Goal: Task Accomplishment & Management: Manage account settings

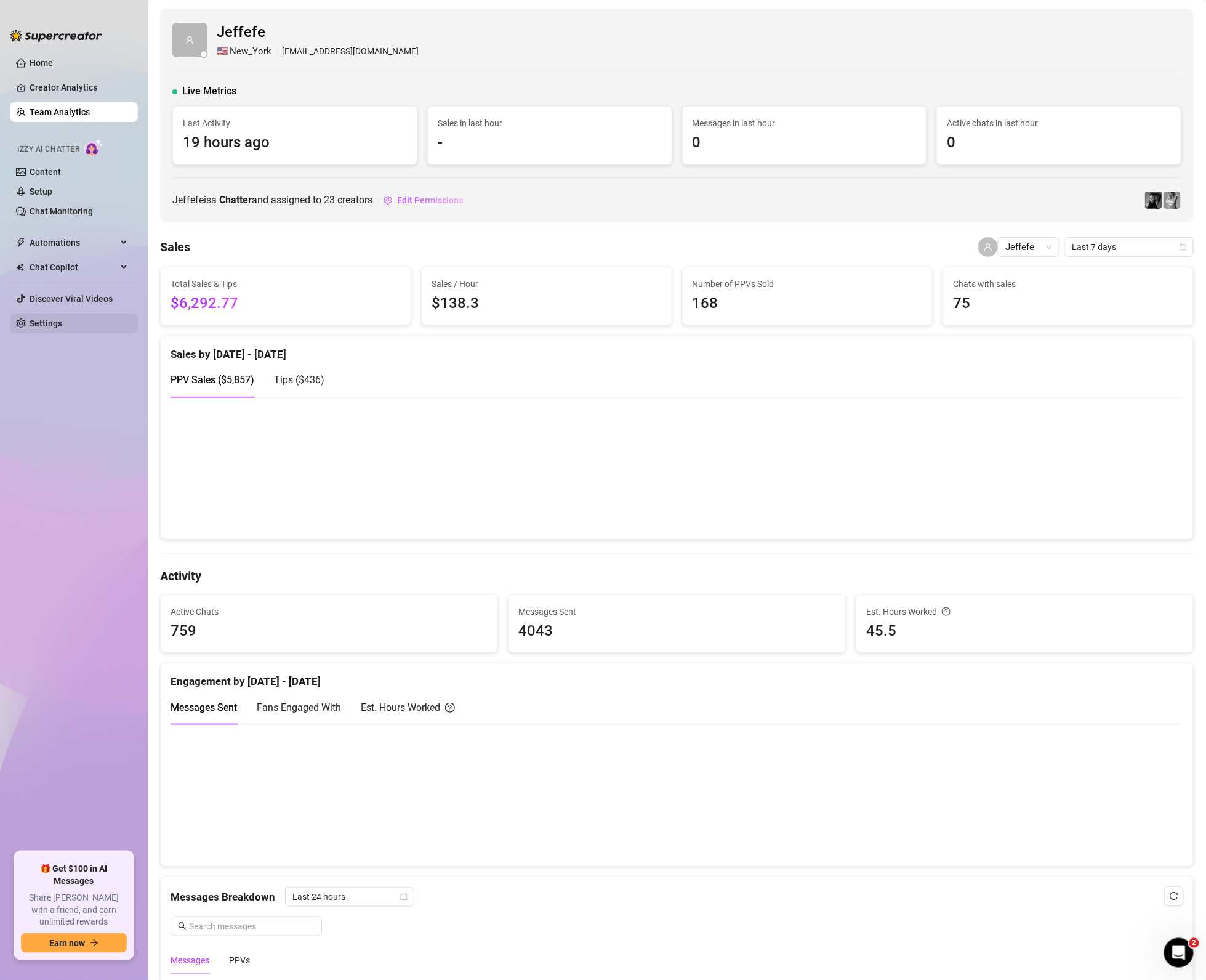
click at [41, 318] on link "Settings" at bounding box center [46, 323] width 33 height 10
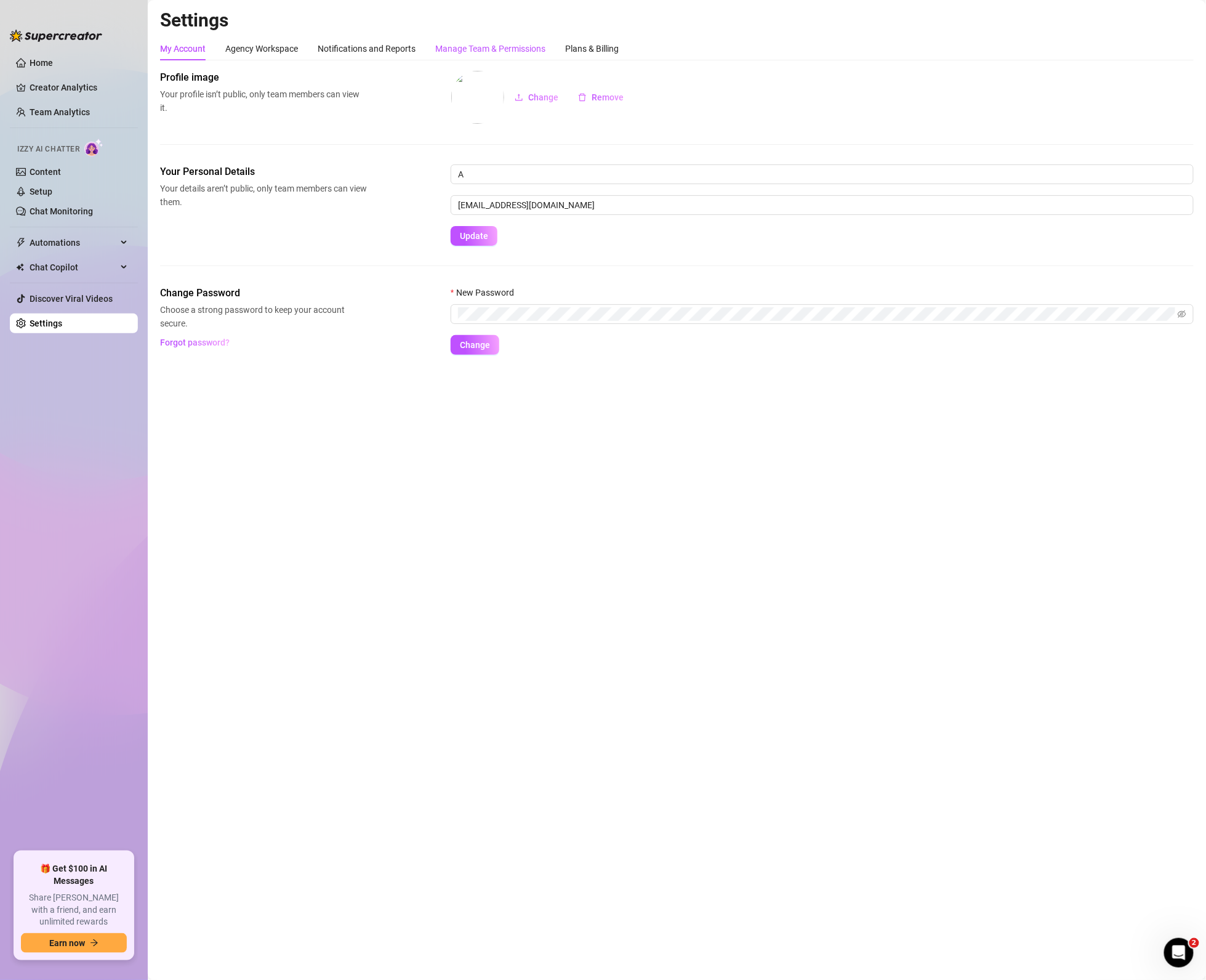
click at [524, 46] on div "Manage Team & Permissions" at bounding box center [490, 48] width 110 height 14
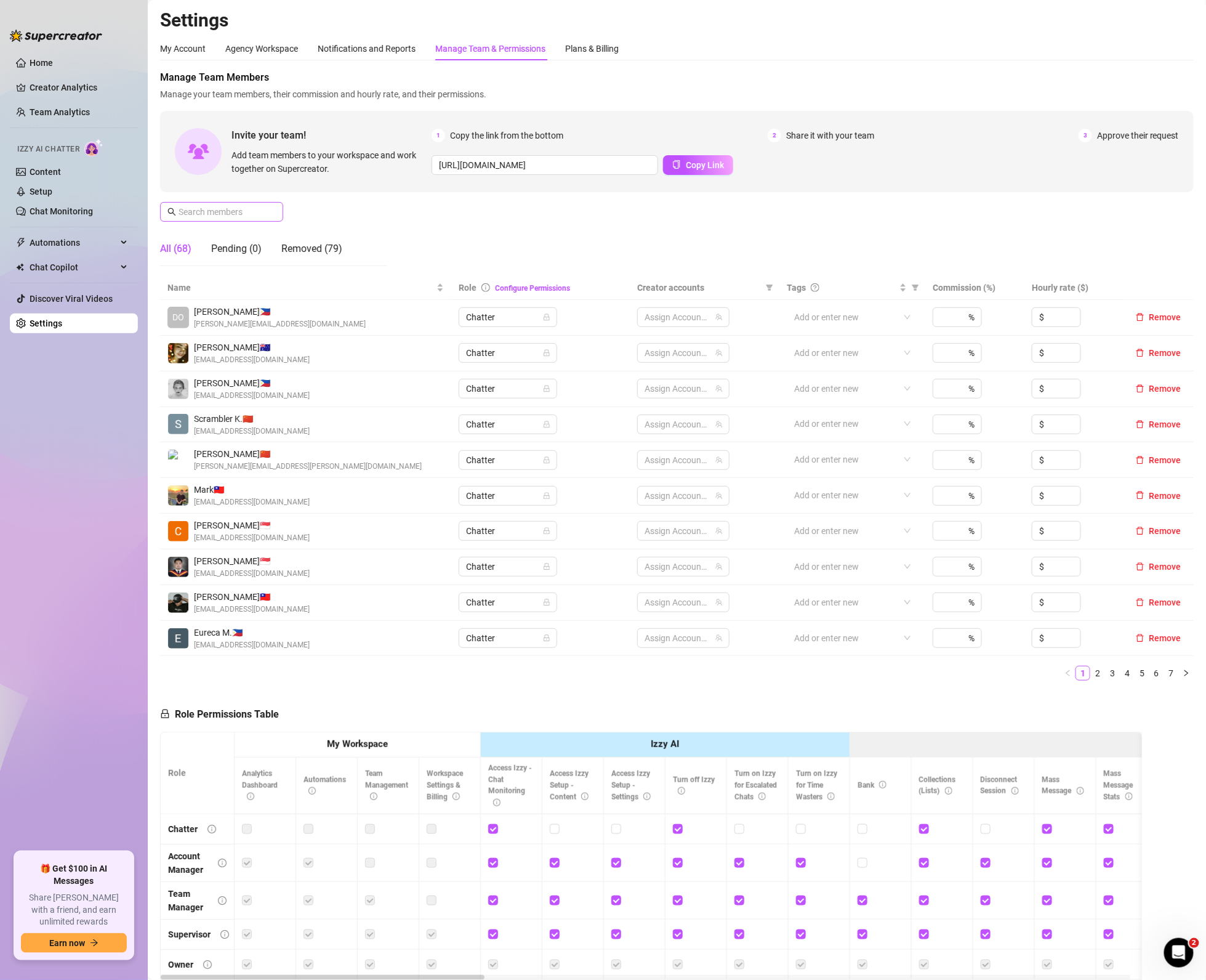
click at [269, 204] on span at bounding box center [221, 212] width 123 height 20
type input "savanna"
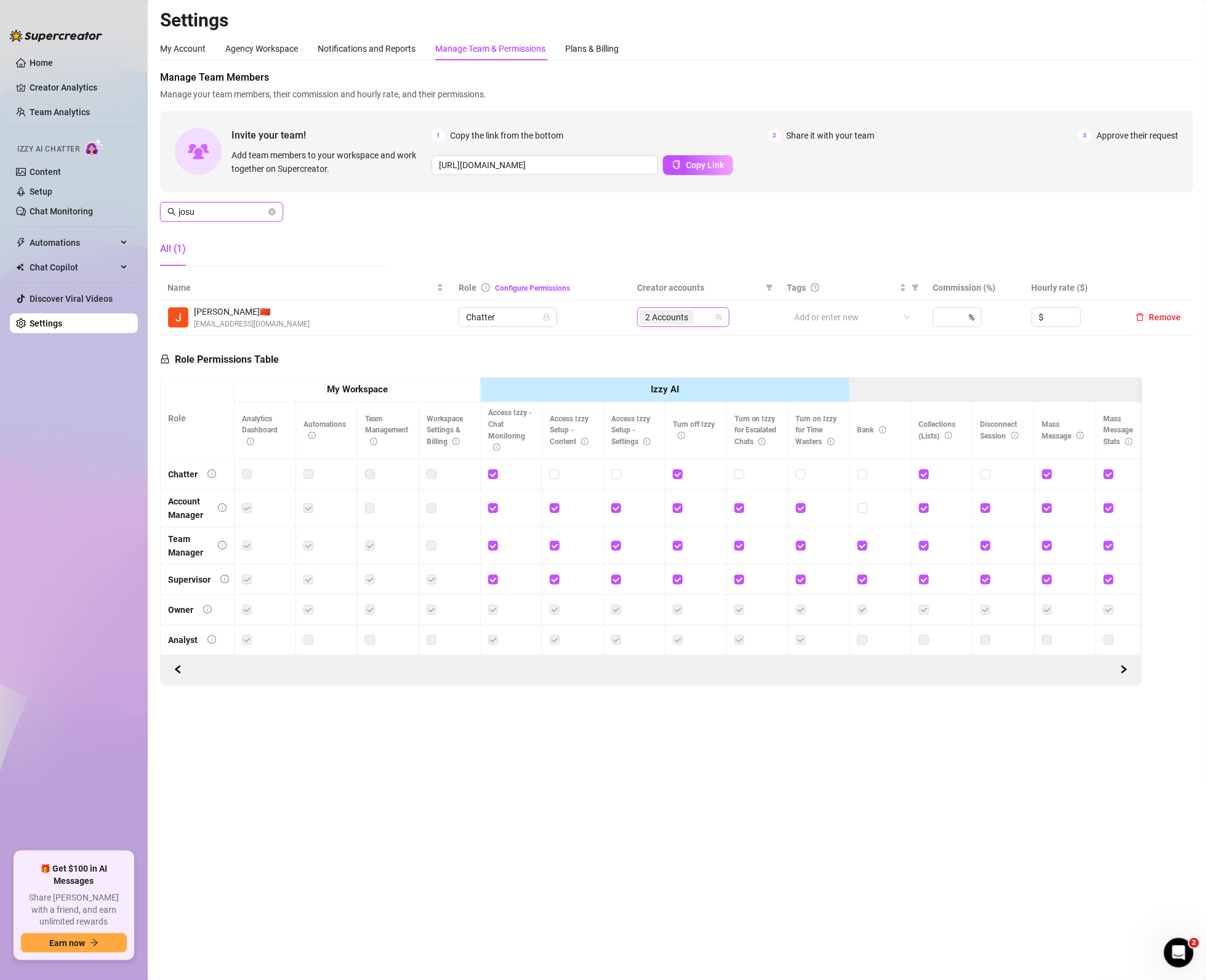
click at [703, 318] on div "2 Accounts" at bounding box center [676, 317] width 74 height 17
type input "josu"
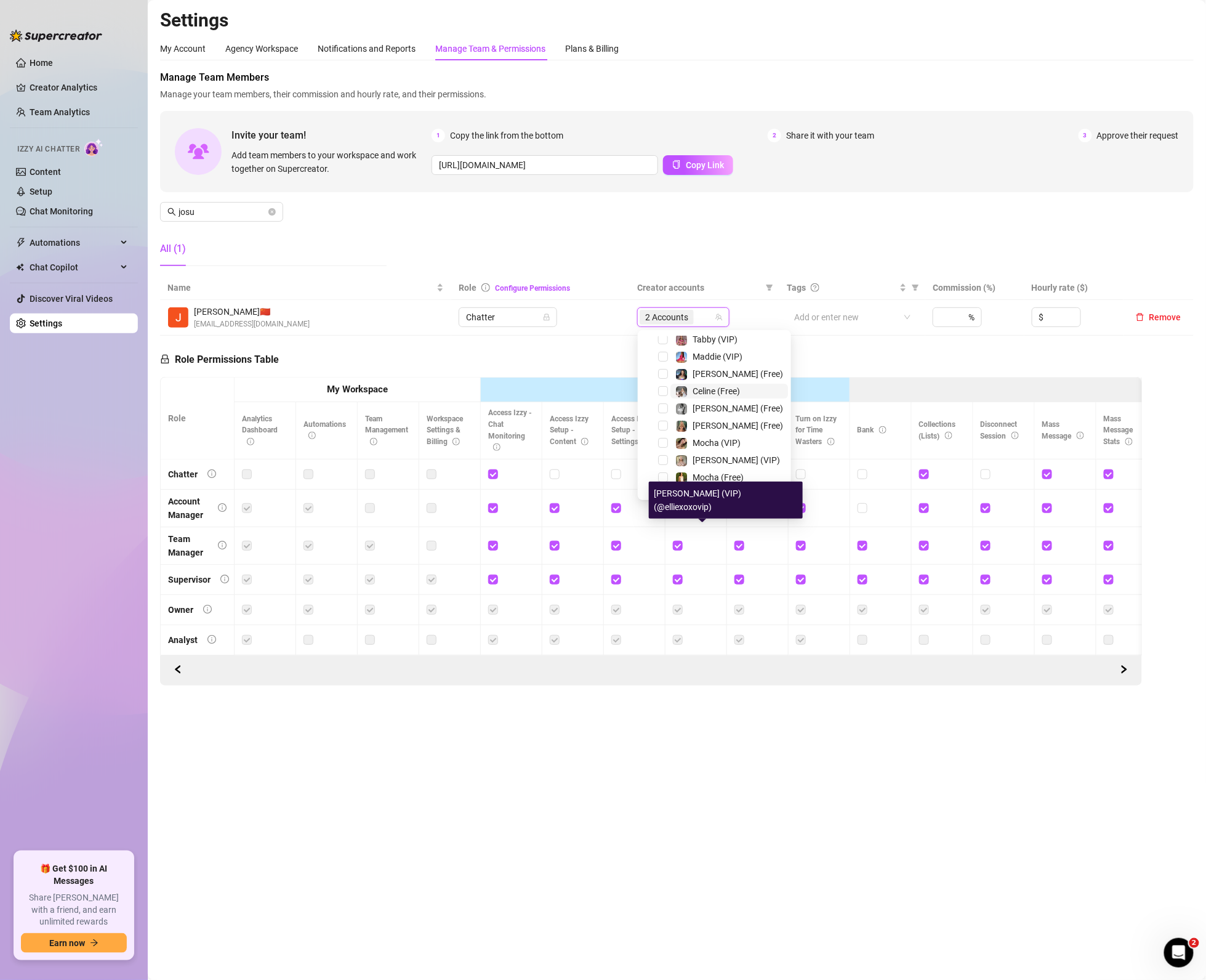
scroll to position [33, 0]
click at [722, 376] on span "Savannah (VIP)" at bounding box center [723, 379] width 60 height 10
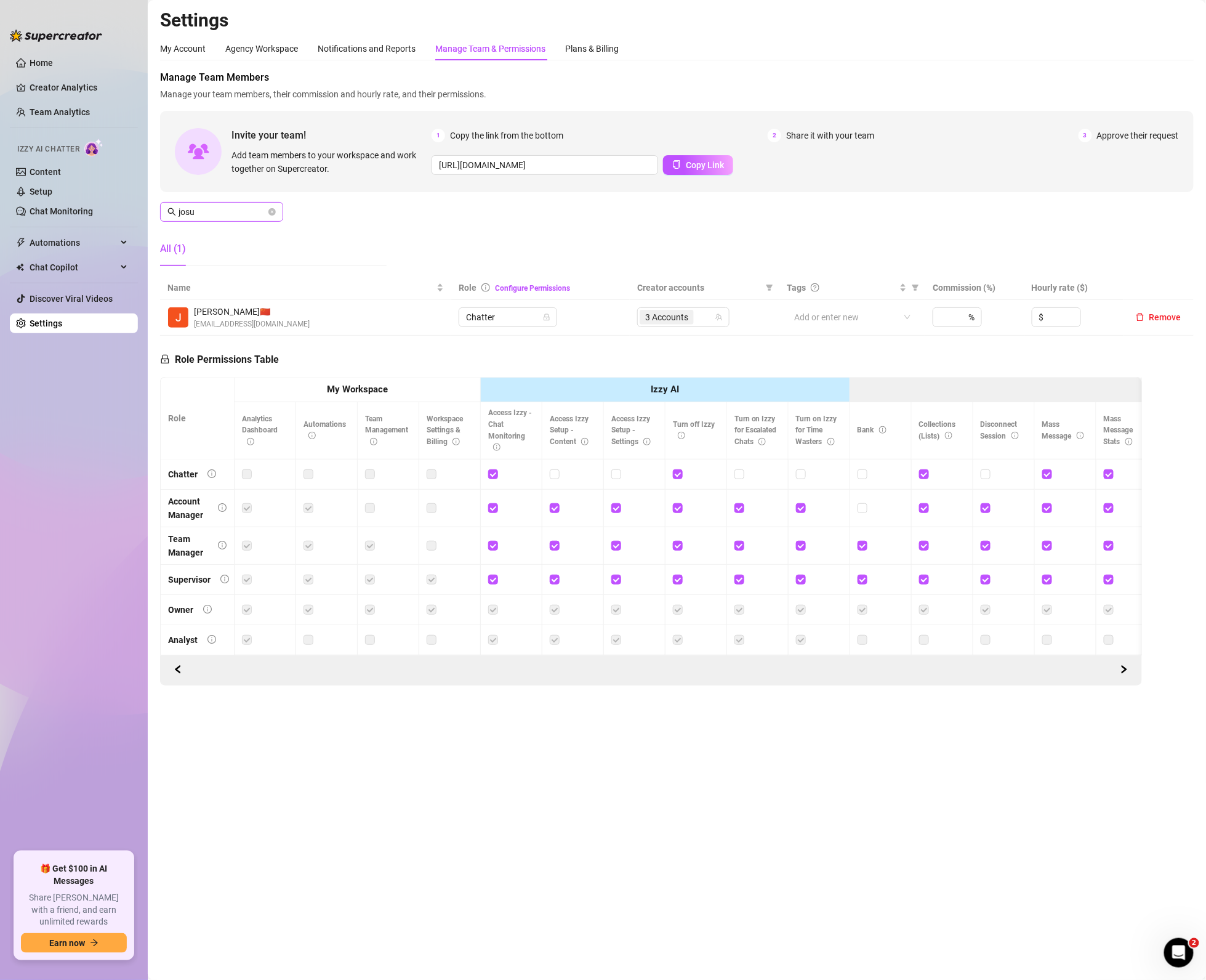
click at [269, 209] on icon "close-circle" at bounding box center [272, 212] width 7 height 7
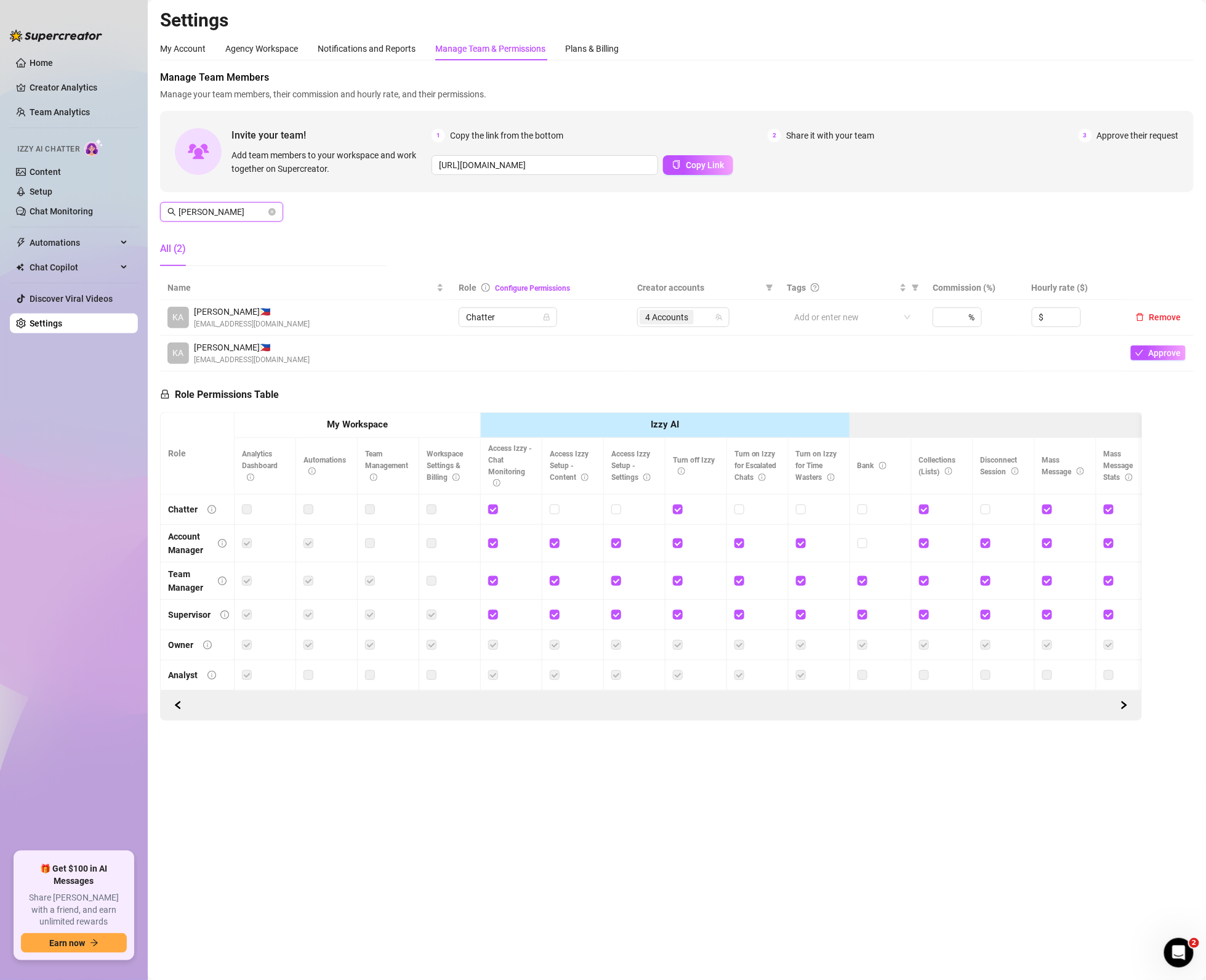
type input "[PERSON_NAME]"
click at [739, 331] on td "4 Accounts" at bounding box center [704, 318] width 149 height 36
click at [704, 317] on div "4 Accounts" at bounding box center [676, 317] width 74 height 17
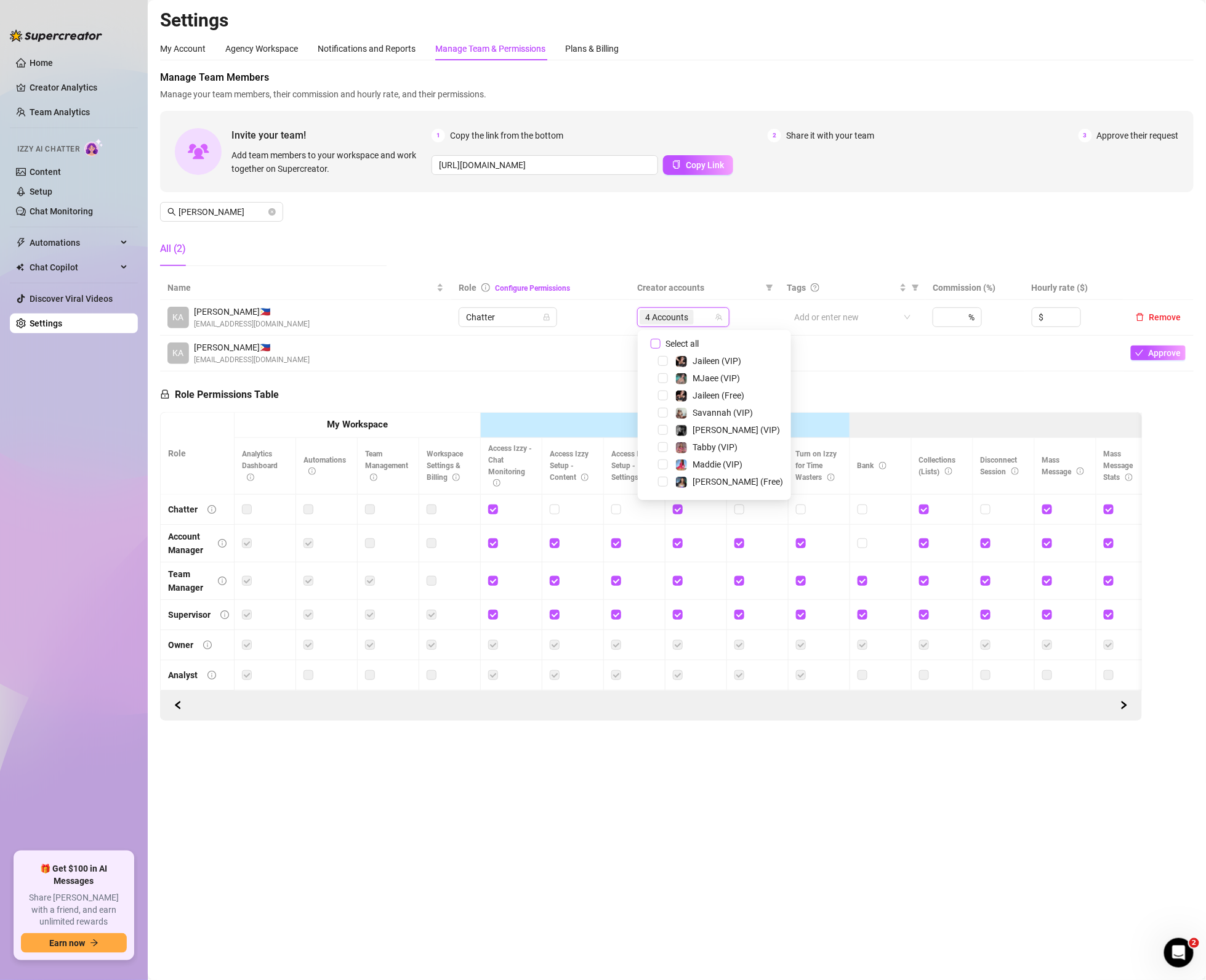
click at [657, 341] on input "Select all" at bounding box center [656, 344] width 10 height 10
checkbox input "false"
drag, startPoint x: 661, startPoint y: 464, endPoint x: 660, endPoint y: 477, distance: 13.0
click at [660, 466] on span "Select tree node" at bounding box center [663, 464] width 10 height 10
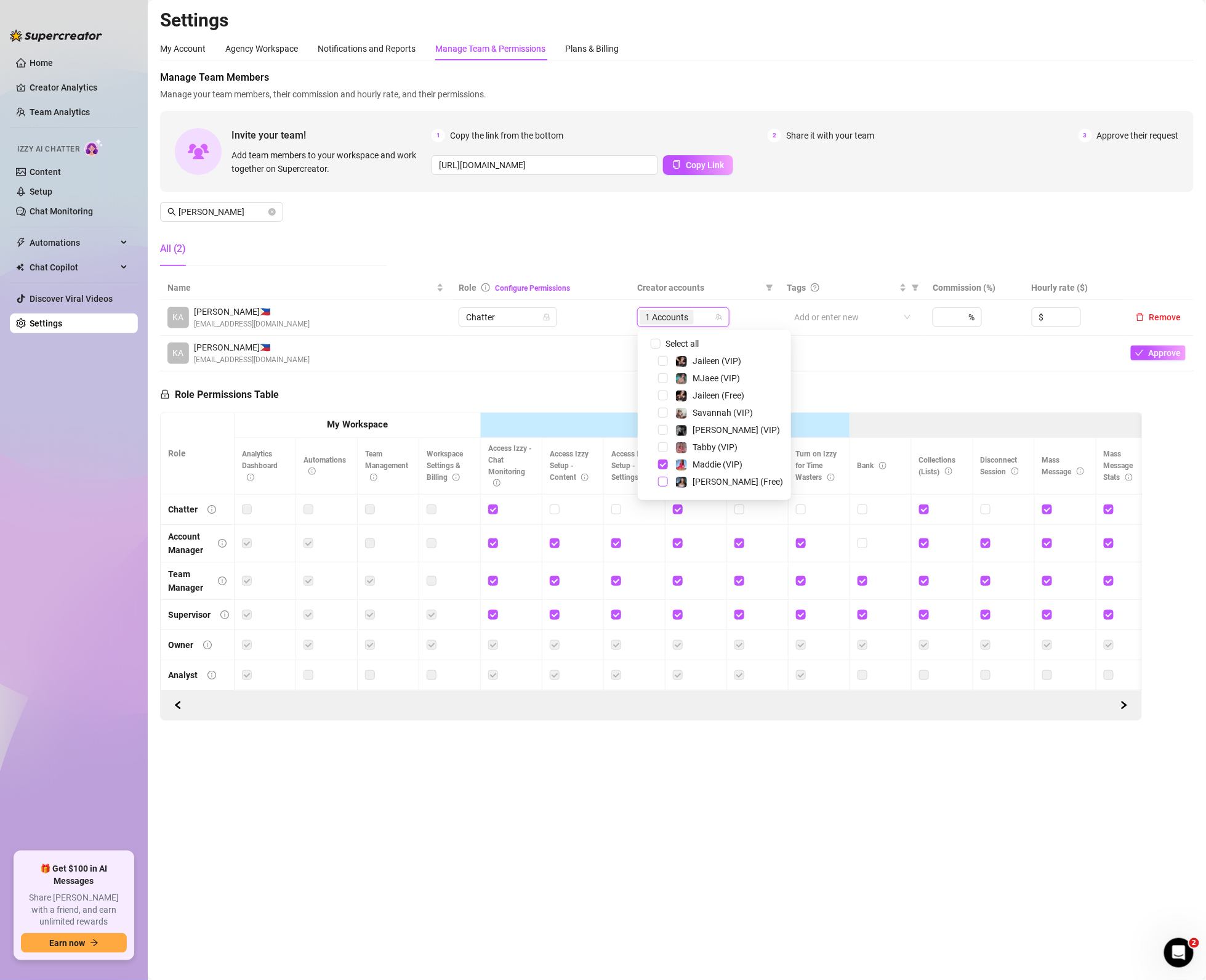
click at [661, 477] on span "Select tree node" at bounding box center [663, 482] width 10 height 10
click at [659, 434] on span "Select tree node" at bounding box center [663, 437] width 10 height 10
click at [663, 403] on span "Select tree node" at bounding box center [663, 403] width 10 height 10
click at [496, 434] on th "Izzy AI" at bounding box center [665, 425] width 369 height 25
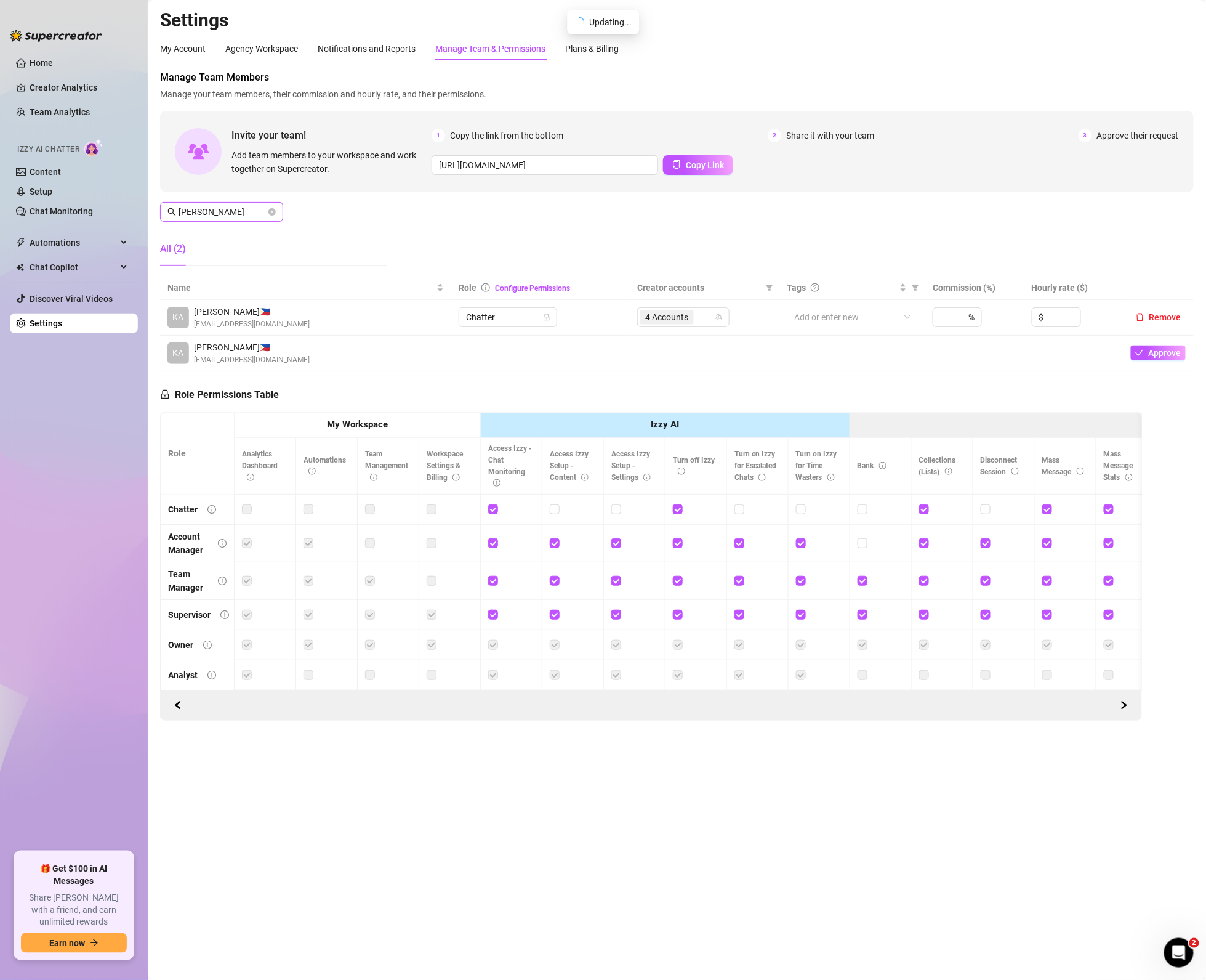
click at [271, 216] on span at bounding box center [272, 212] width 7 height 14
click at [271, 215] on icon "close-circle" at bounding box center [272, 212] width 7 height 7
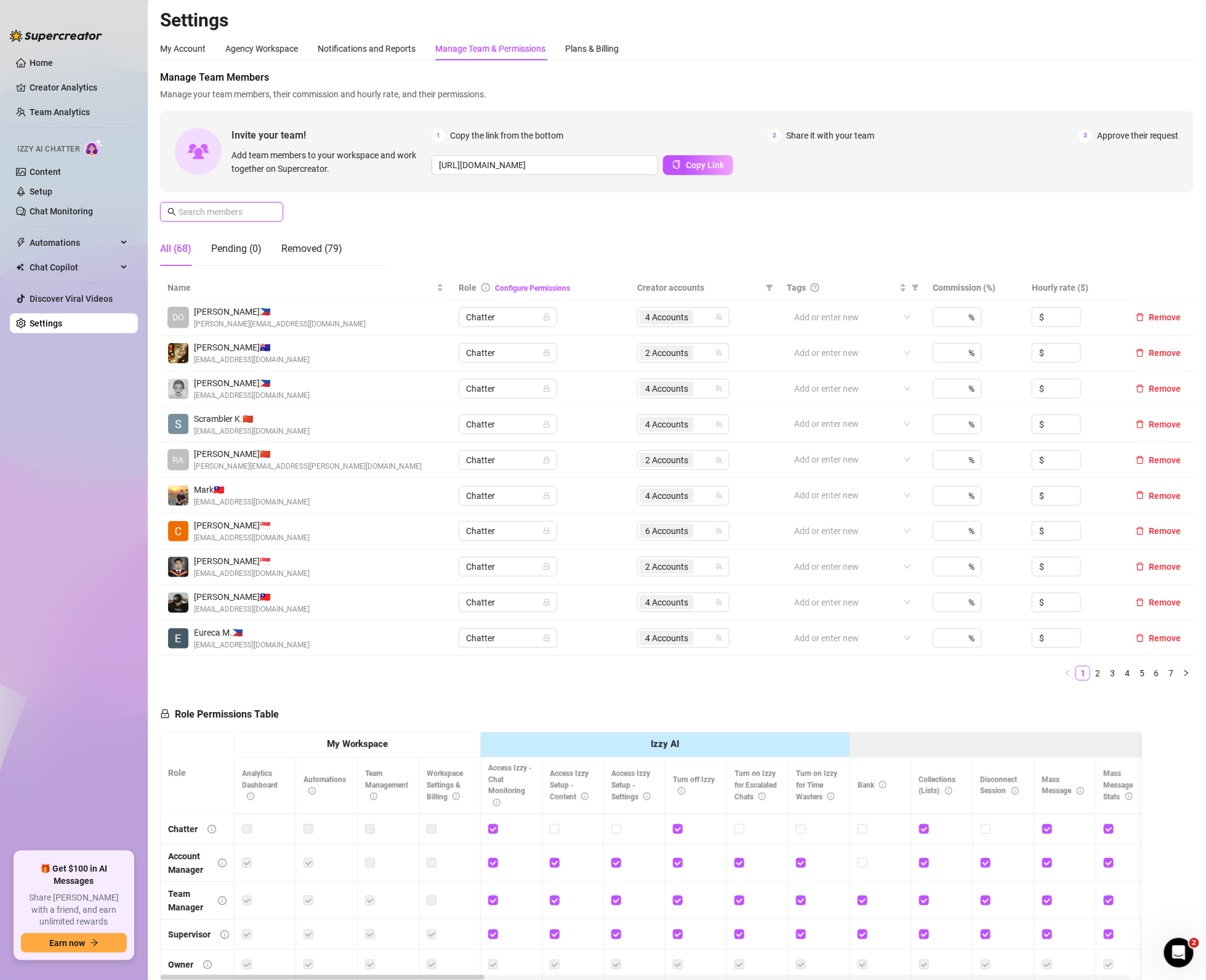
click at [260, 214] on input "text" at bounding box center [222, 212] width 87 height 14
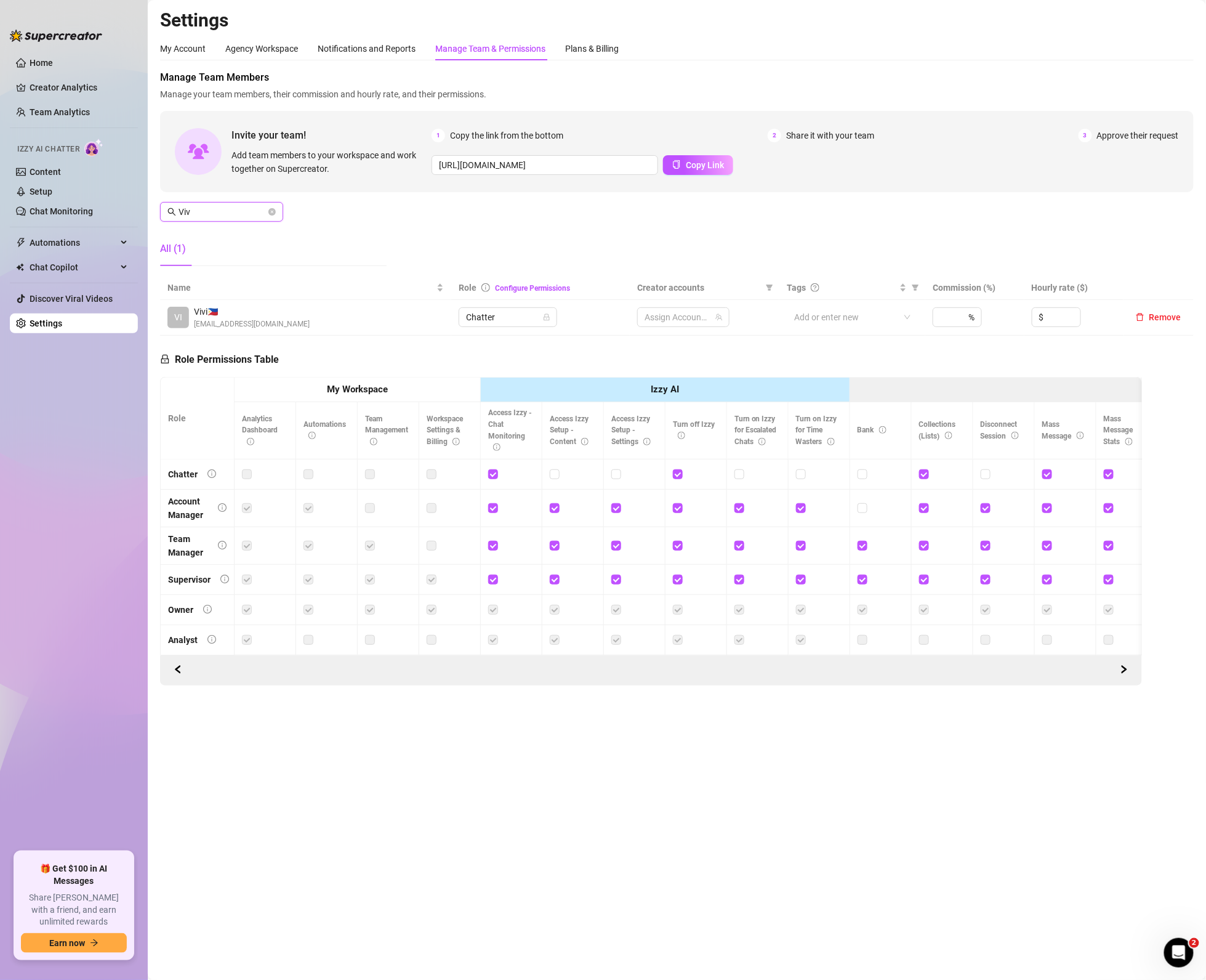
click at [260, 214] on input "Viv" at bounding box center [222, 212] width 87 height 14
click at [708, 316] on div "6 Accounts" at bounding box center [676, 317] width 74 height 17
type input "Viv"
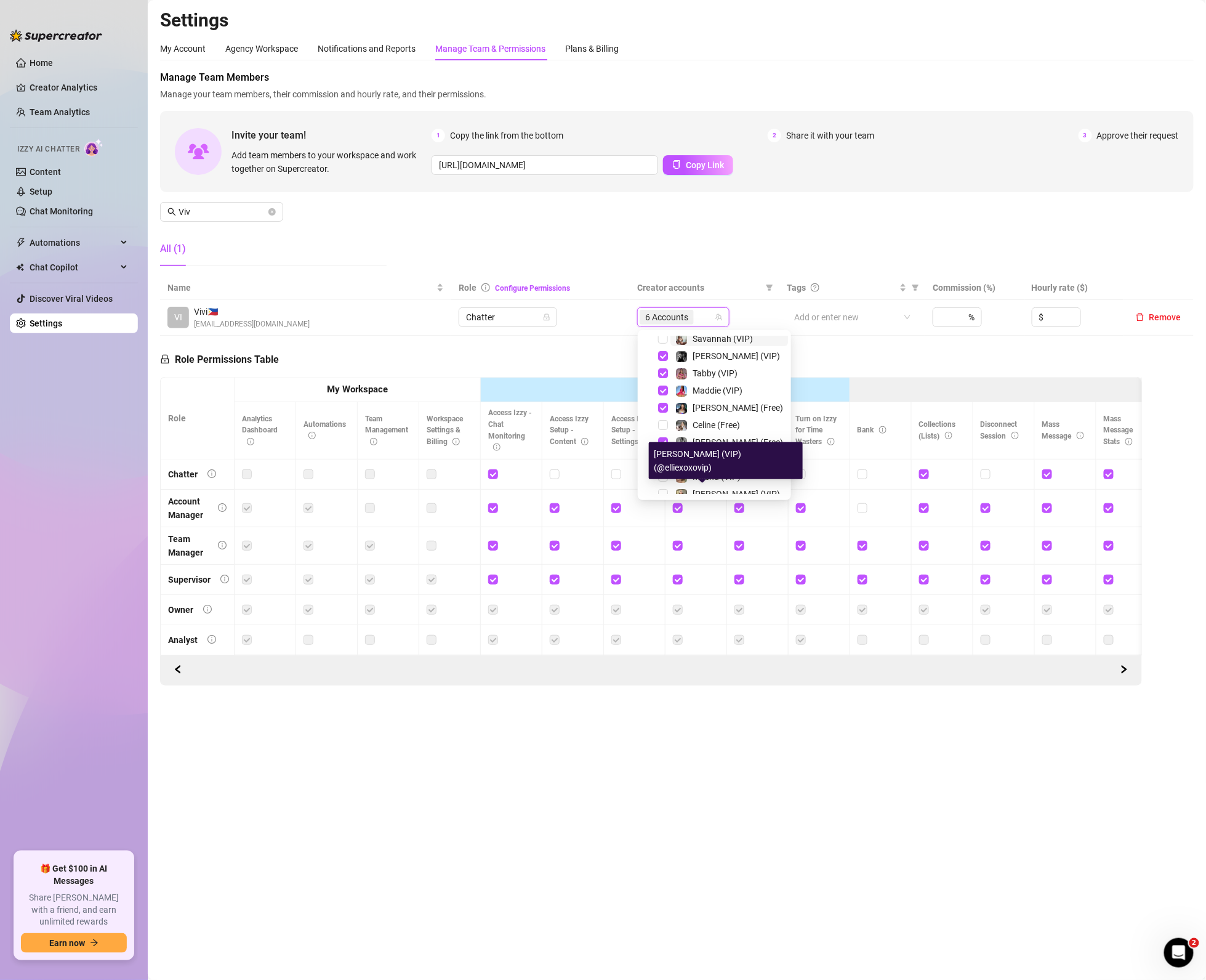
scroll to position [0, 0]
click at [648, 341] on div "Select all" at bounding box center [714, 344] width 147 height 15
click at [652, 345] on input "Select all" at bounding box center [656, 344] width 10 height 10
checkbox input "false"
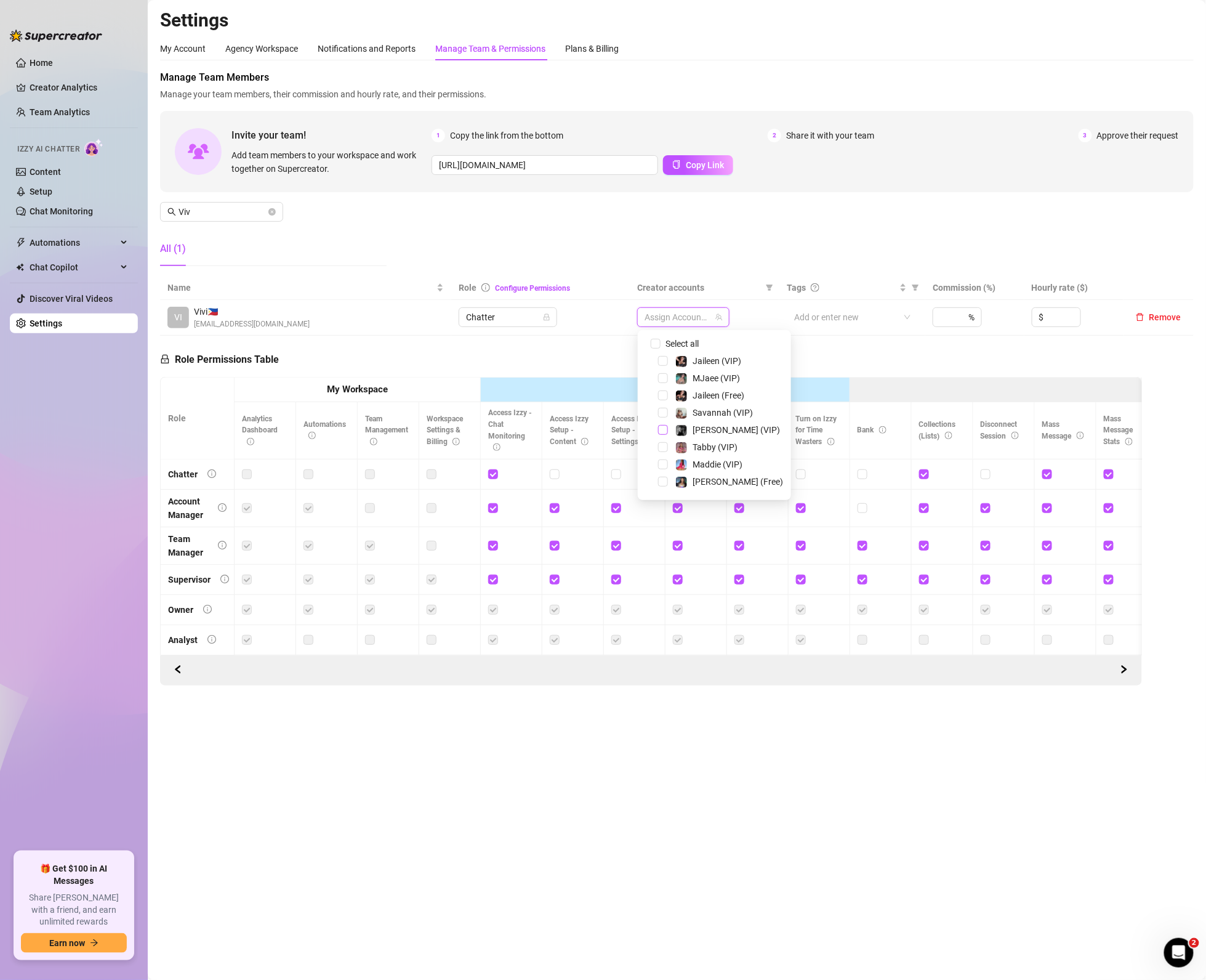
click at [663, 426] on span "Select tree node" at bounding box center [663, 430] width 10 height 10
click at [665, 441] on span "Select tree node" at bounding box center [663, 442] width 10 height 10
drag, startPoint x: 834, startPoint y: 364, endPoint x: 1195, endPoint y: 252, distance: 378.0
click at [835, 364] on div "Role Permissions Table Role My Workspace Izzy AI OnlyFans Side Menu OnlyFans Ch…" at bounding box center [651, 510] width 982 height 350
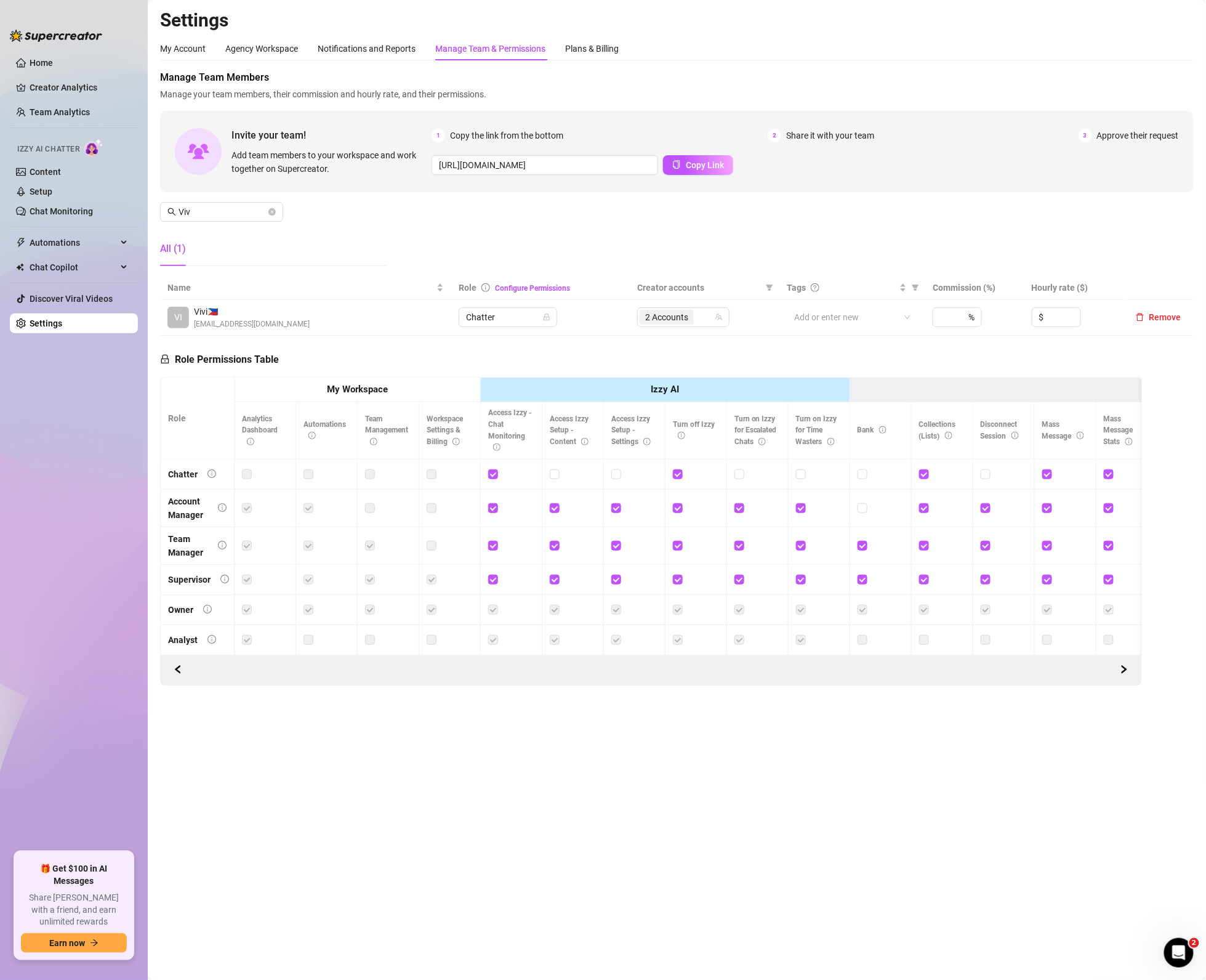
drag, startPoint x: 275, startPoint y: 212, endPoint x: 2, endPoint y: 377, distance: 319.0
click at [275, 212] on icon "close-circle" at bounding box center [272, 212] width 7 height 7
click at [685, 318] on span "2 Accounts" at bounding box center [666, 317] width 43 height 14
type input "[PERSON_NAME]"
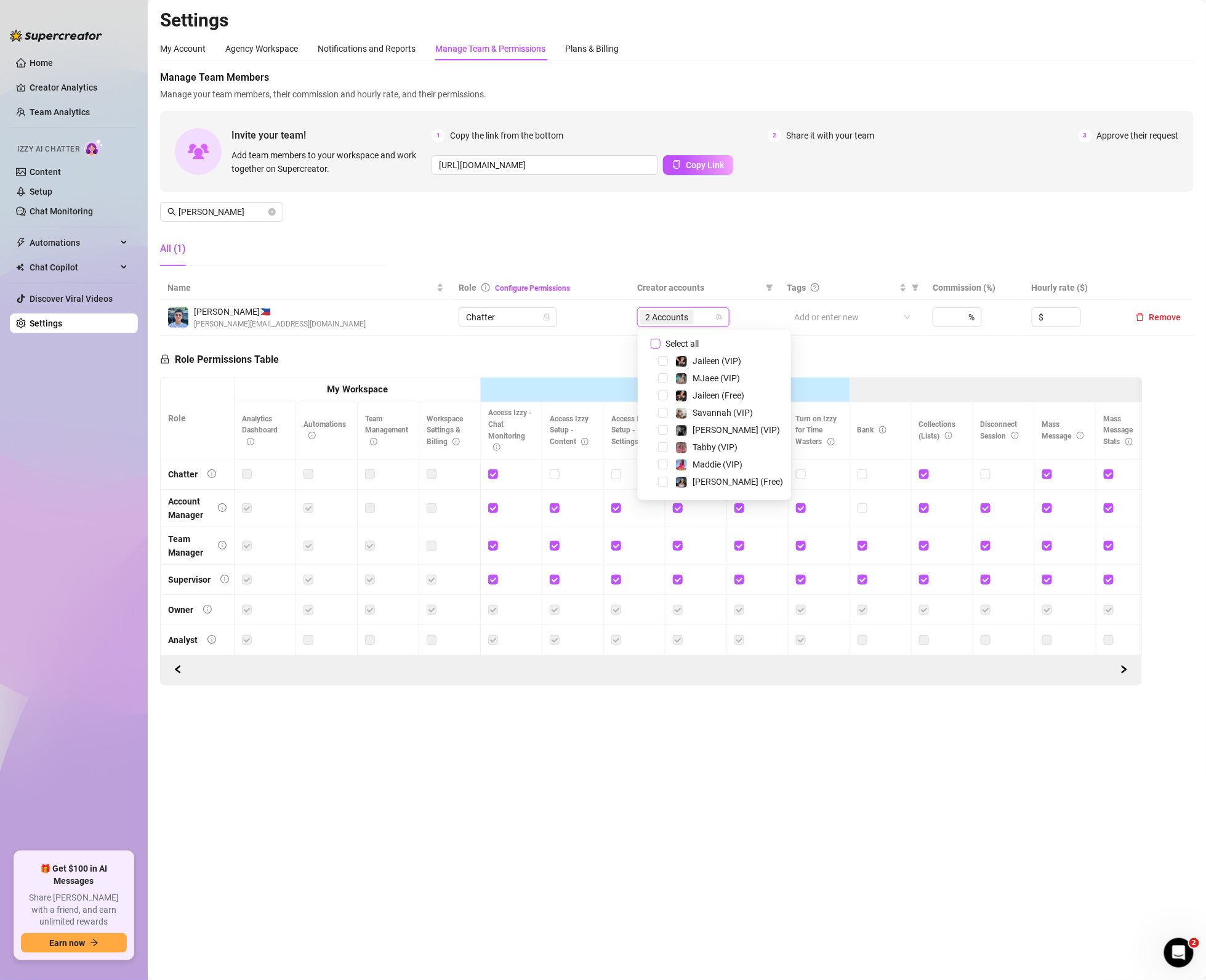
click at [678, 341] on span "Select all" at bounding box center [682, 343] width 43 height 14
click at [661, 341] on input "Select all" at bounding box center [656, 344] width 10 height 10
click at [678, 341] on span "Select all" at bounding box center [682, 343] width 43 height 14
click at [661, 341] on input "Select all" at bounding box center [656, 344] width 10 height 10
checkbox input "false"
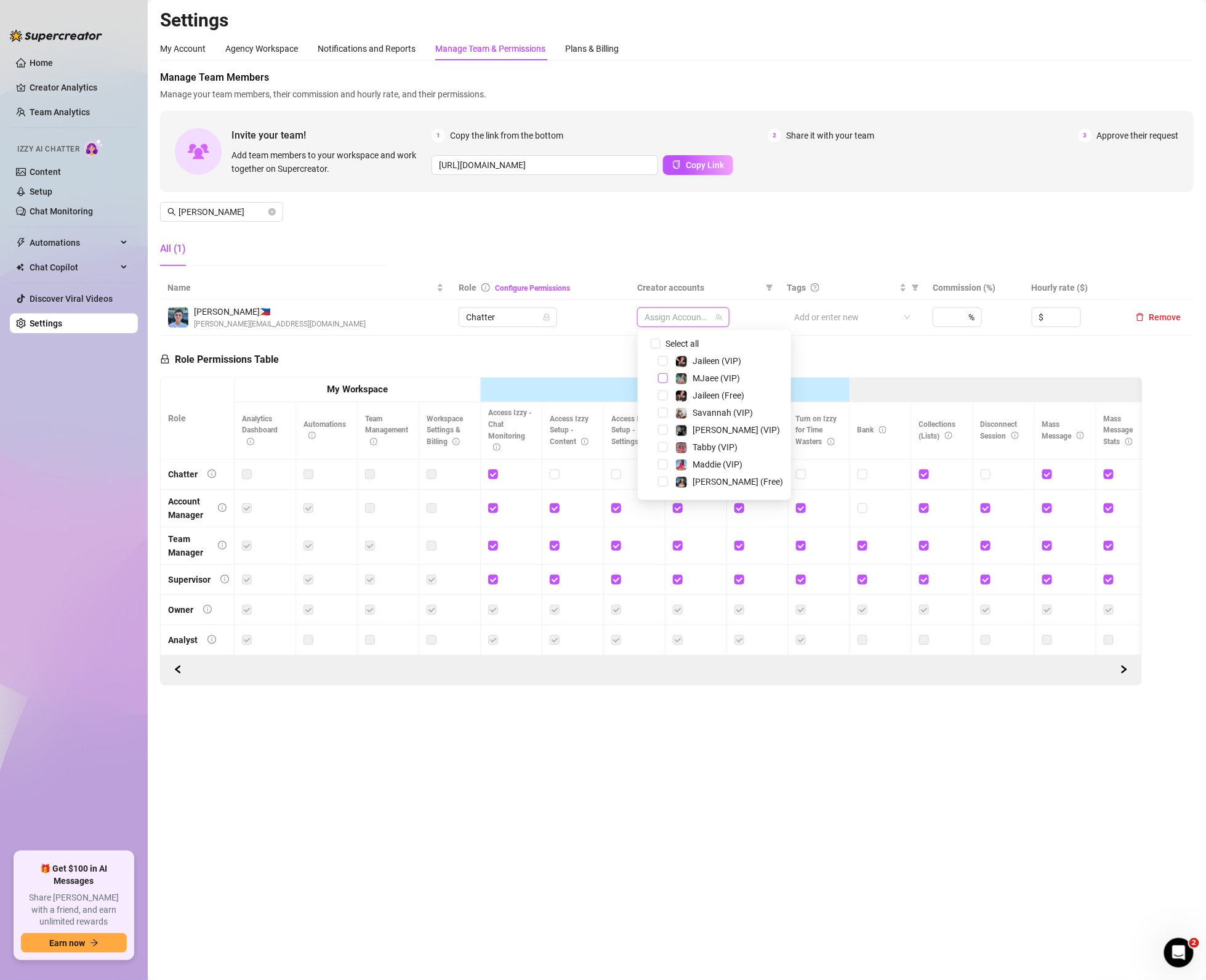
click at [665, 377] on span "Select tree node" at bounding box center [663, 378] width 10 height 10
click at [661, 400] on span "Select tree node" at bounding box center [663, 398] width 10 height 10
click at [663, 375] on span "Select tree node" at bounding box center [663, 374] width 10 height 10
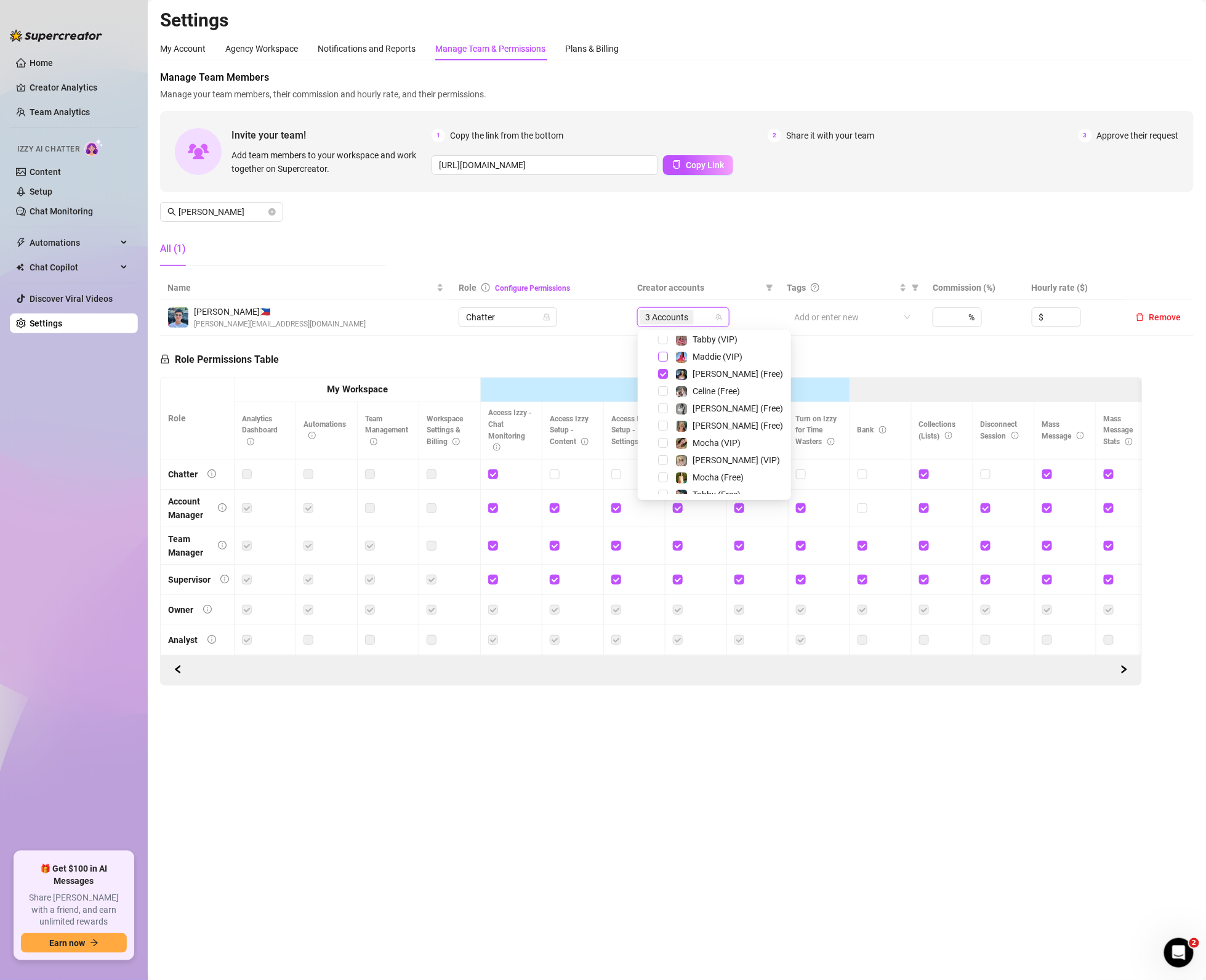
click at [663, 357] on span "Select tree node" at bounding box center [663, 356] width 10 height 10
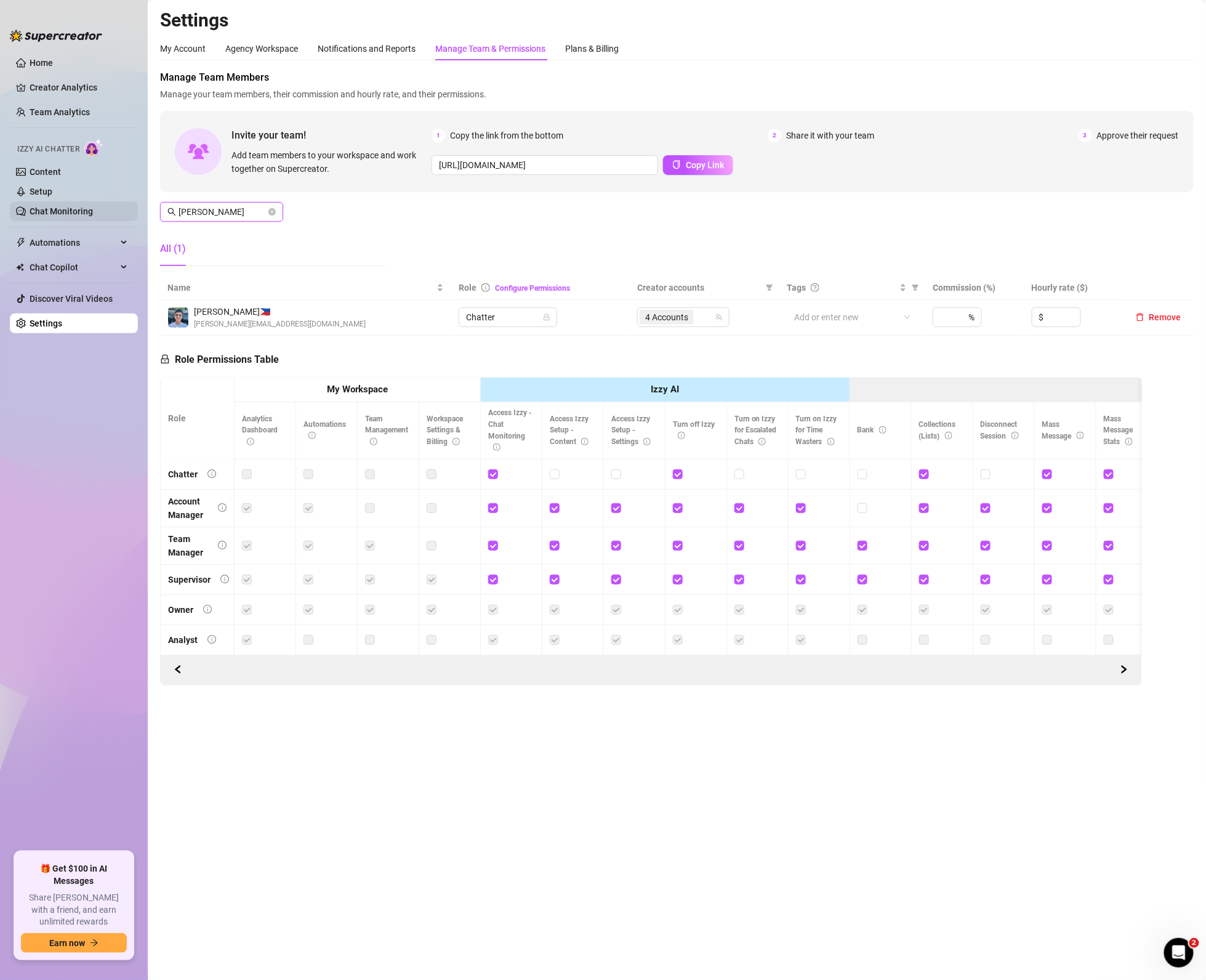
drag, startPoint x: 219, startPoint y: 212, endPoint x: 109, endPoint y: 212, distance: 110.0
click at [109, 212] on div "Home Creator Analytics Team Analytics Izzy AI Chatter Content Setup Chat Monito…" at bounding box center [603, 490] width 1206 height 980
click at [672, 320] on span "4 Accounts" at bounding box center [666, 317] width 43 height 14
type input "crys"
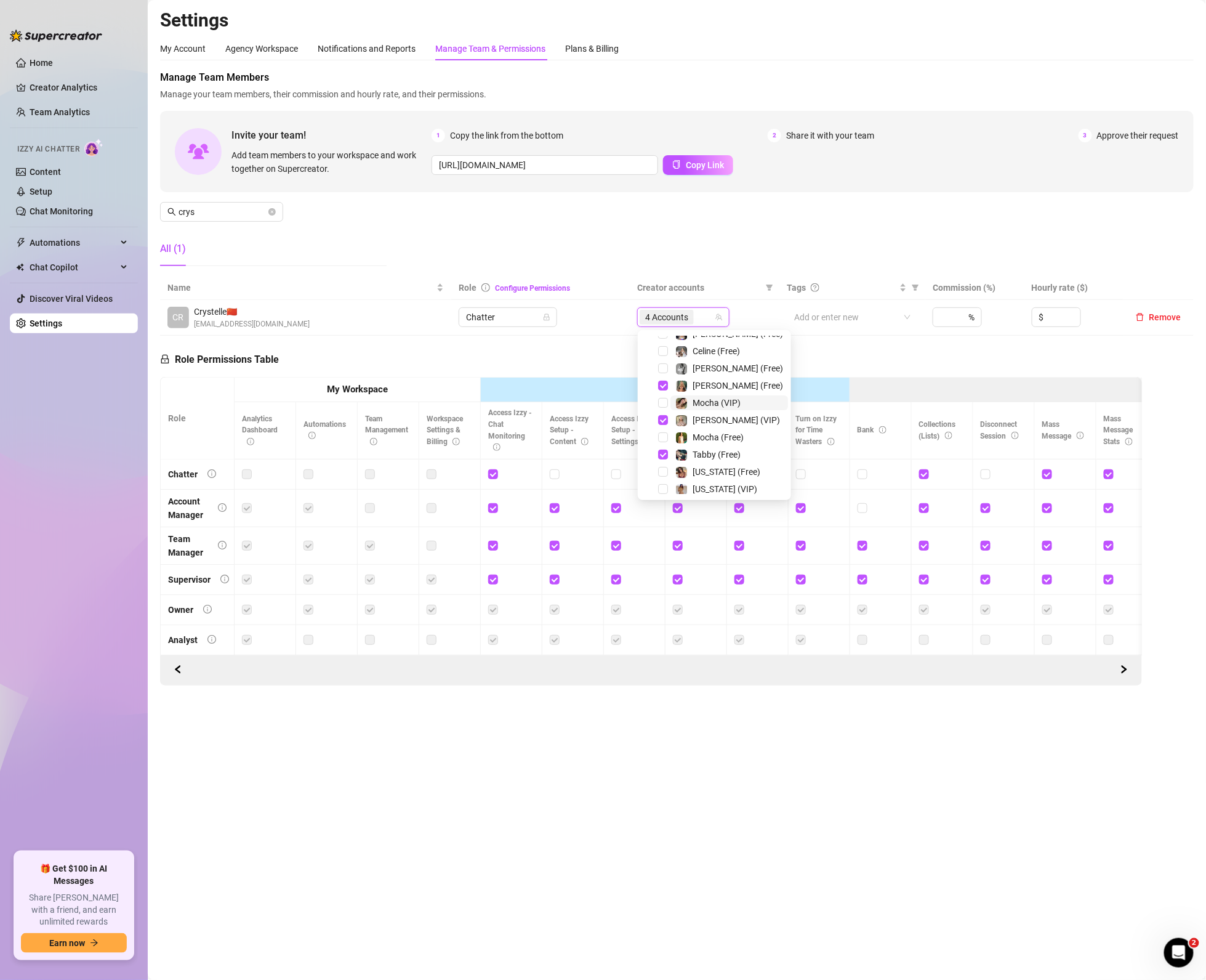
scroll to position [0, 0]
click at [659, 446] on span "Select tree node" at bounding box center [663, 447] width 10 height 10
click at [659, 457] on span "Select tree node" at bounding box center [663, 454] width 10 height 10
click at [671, 477] on span "[US_STATE] (Free)" at bounding box center [729, 471] width 118 height 15
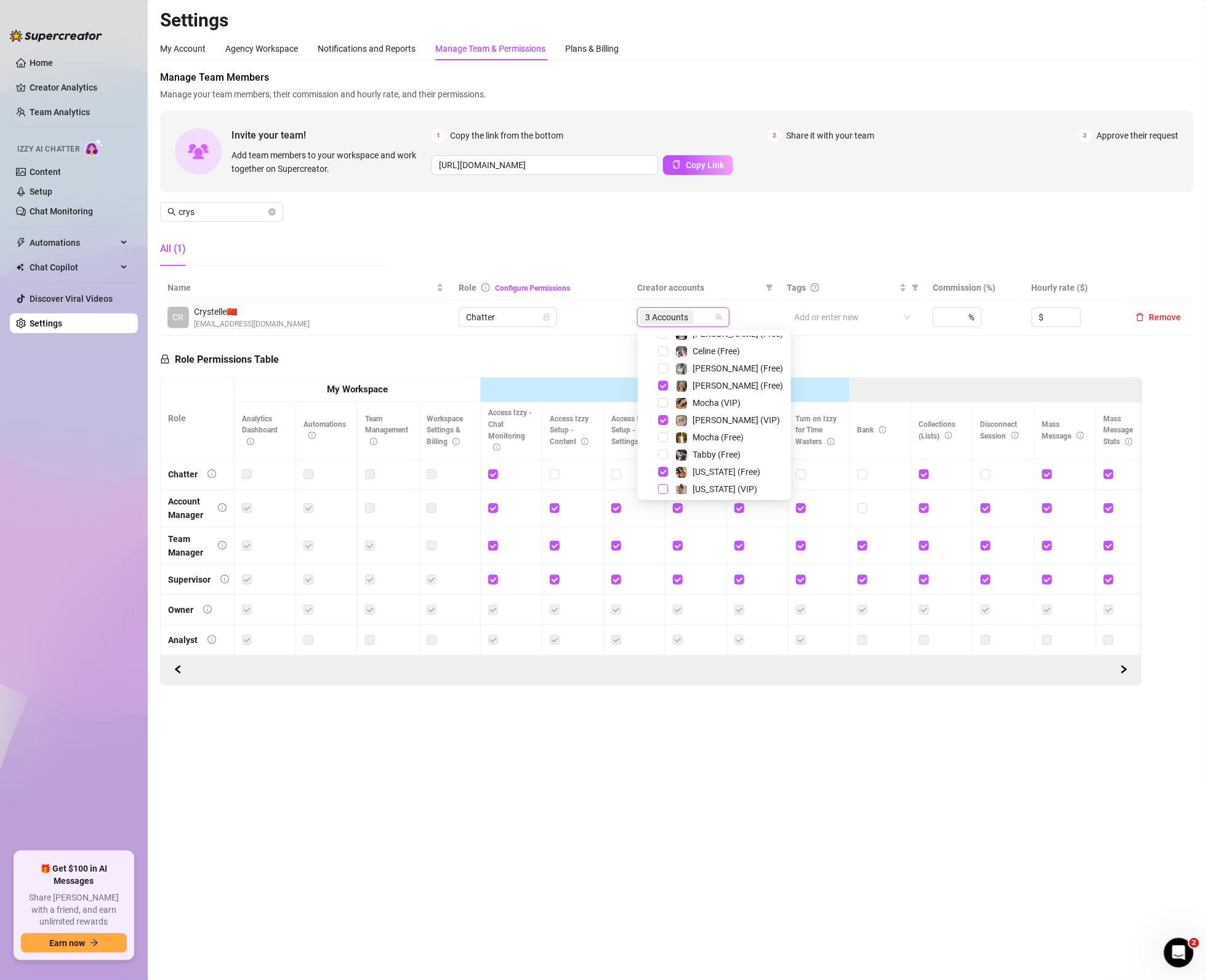
click at [660, 489] on span "Select tree node" at bounding box center [663, 489] width 10 height 10
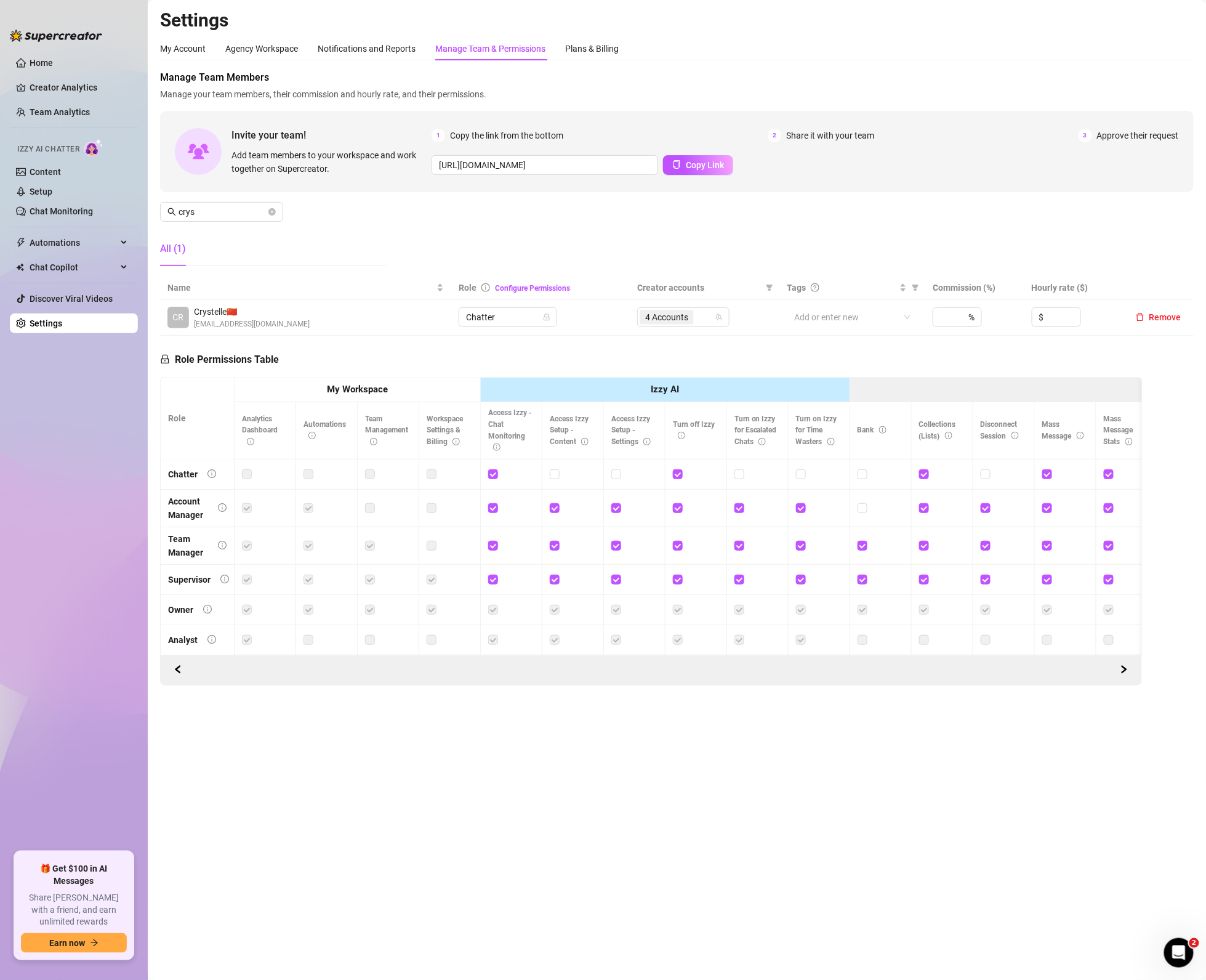
click at [271, 212] on icon "close-circle" at bounding box center [272, 212] width 7 height 7
click at [271, 212] on span at bounding box center [272, 212] width 7 height 14
